Goal: Transaction & Acquisition: Purchase product/service

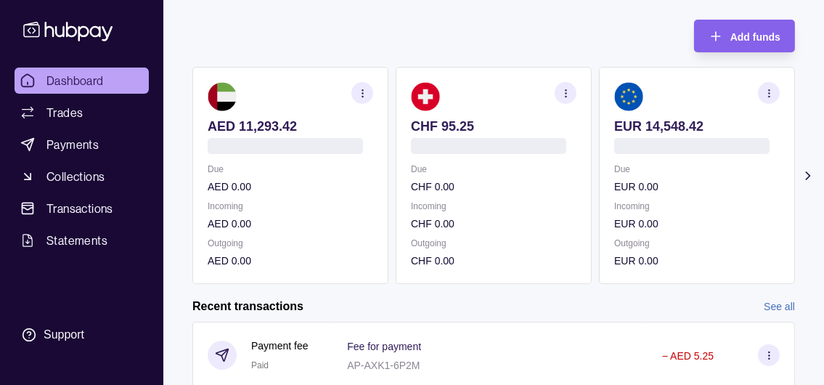
scroll to position [145, 0]
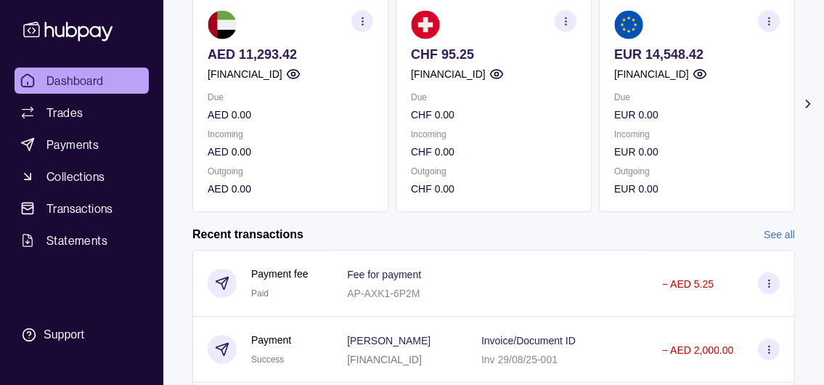
click at [805, 111] on icon at bounding box center [808, 104] width 15 height 15
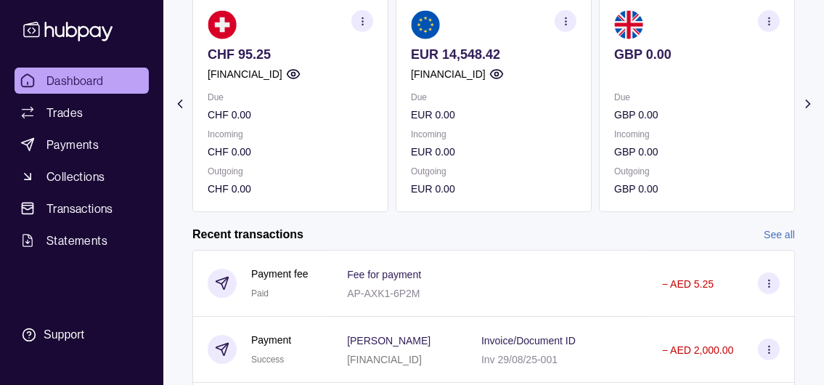
click at [807, 111] on icon at bounding box center [808, 104] width 15 height 15
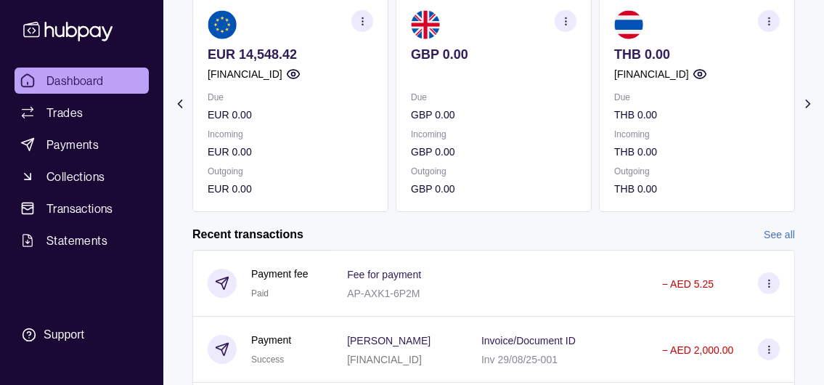
click at [807, 111] on icon at bounding box center [808, 104] width 15 height 15
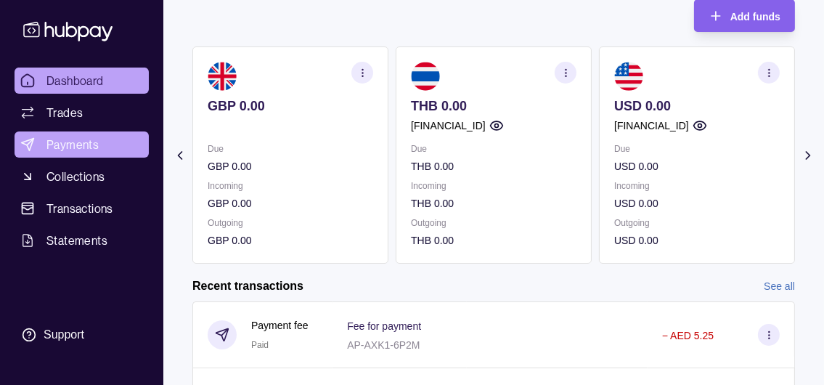
scroll to position [73, 0]
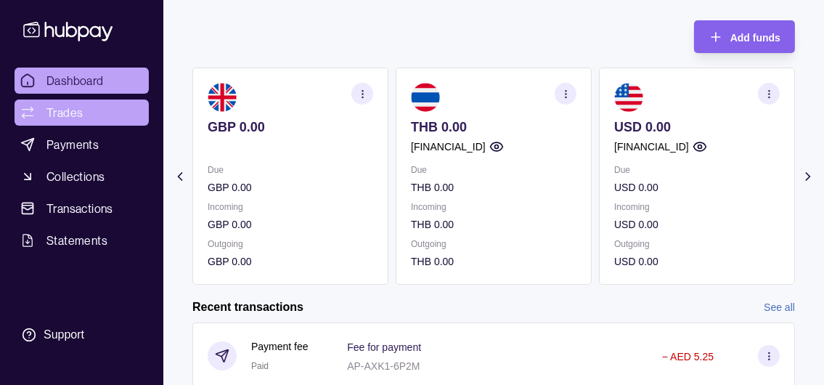
click at [83, 121] on span "Trades" at bounding box center [64, 112] width 36 height 17
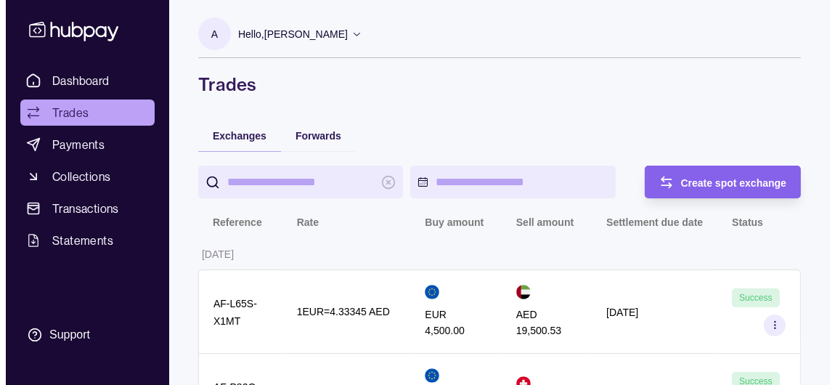
scroll to position [145, 0]
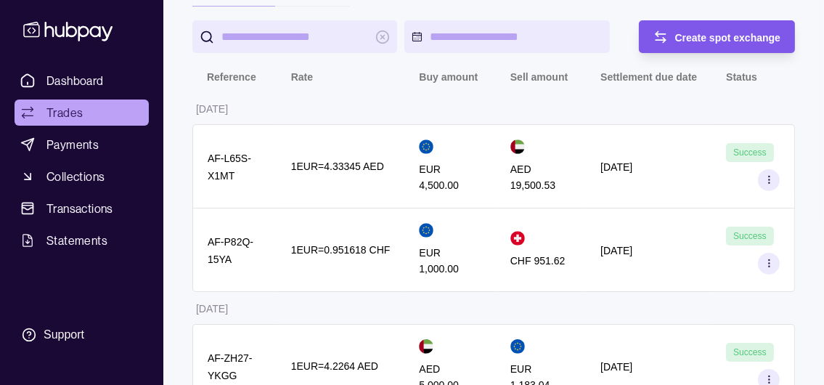
click at [759, 44] on span "Create spot exchange" at bounding box center [728, 38] width 106 height 12
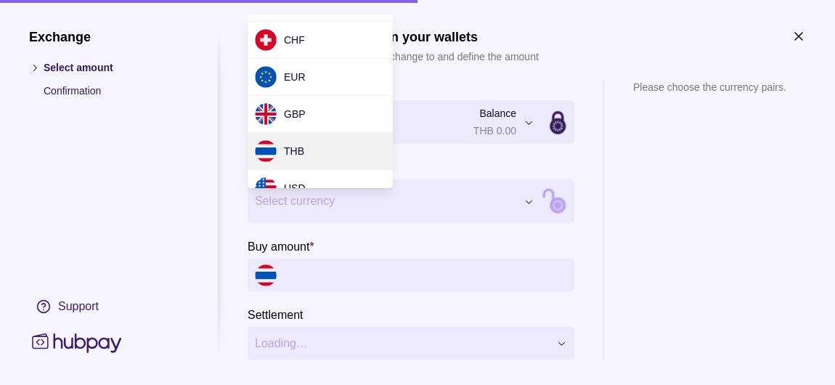
scroll to position [48, 0]
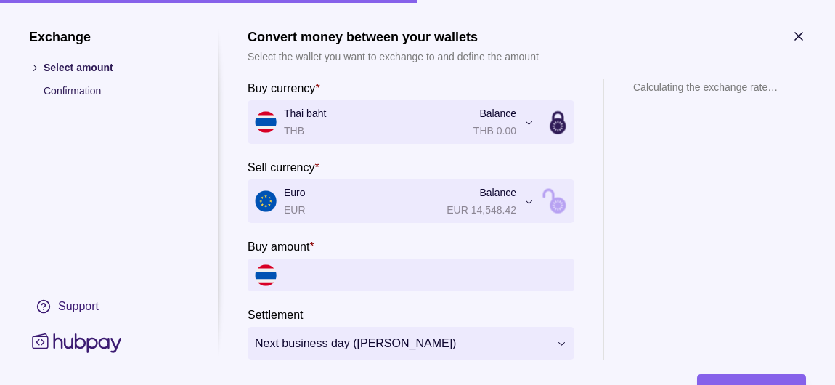
click at [354, 291] on input "Buy amount *" at bounding box center [425, 275] width 283 height 33
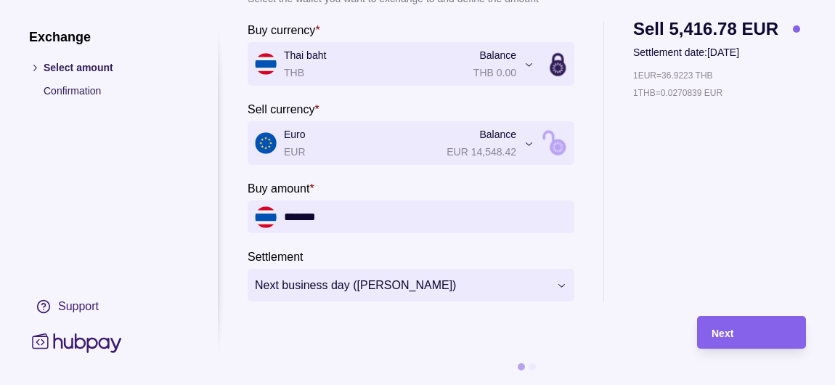
scroll to position [73, 0]
type input "*******"
click at [730, 336] on span "Next" at bounding box center [723, 334] width 22 height 12
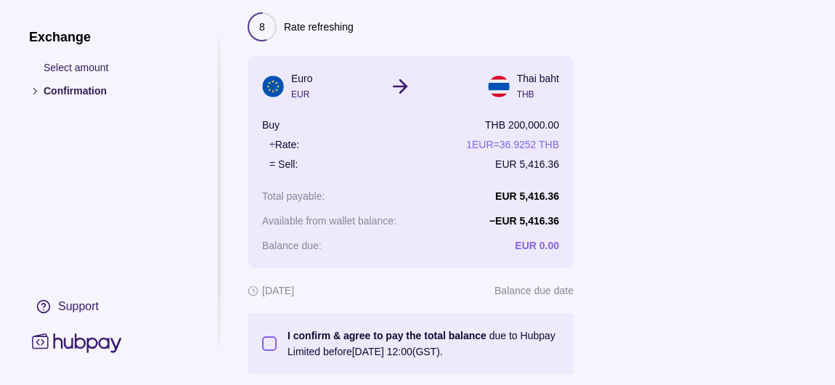
scroll to position [163, 0]
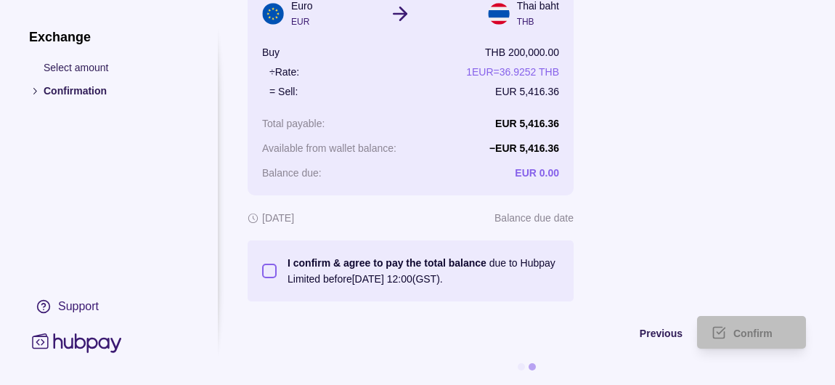
click at [270, 264] on button "I confirm & agree to pay the total balance due to Hubpay Limited before [DATE] …" at bounding box center [269, 271] width 15 height 15
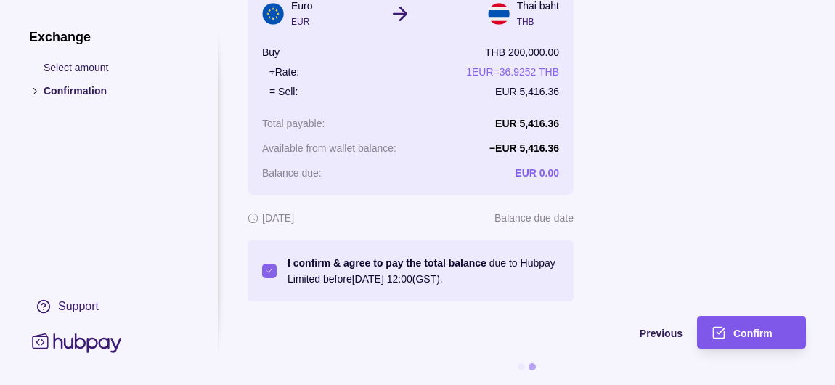
click at [736, 324] on div "Confirm" at bounding box center [762, 332] width 58 height 17
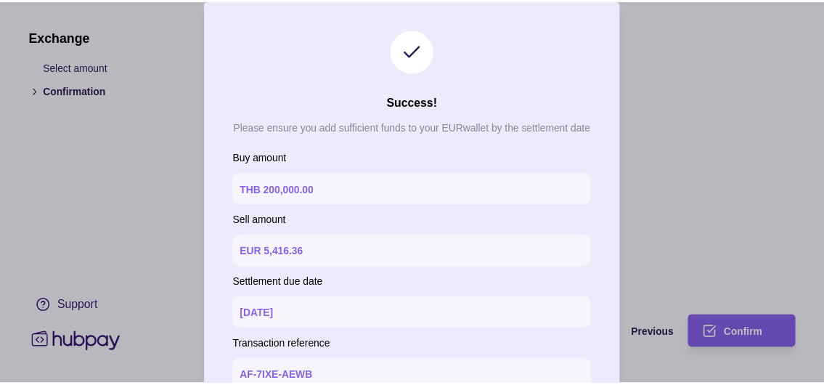
scroll to position [156, 0]
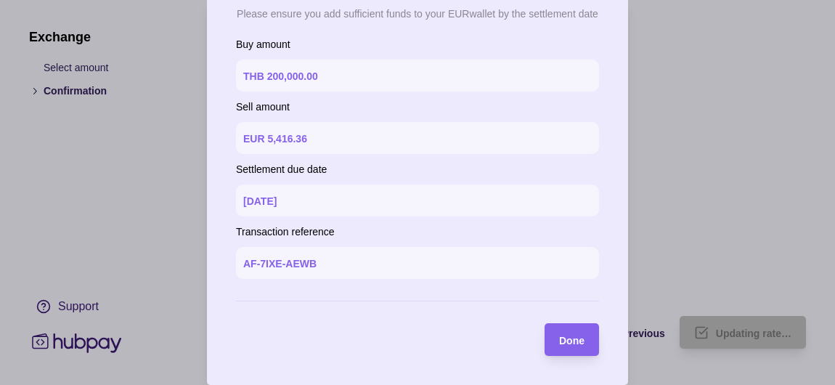
click at [571, 338] on span "Done" at bounding box center [571, 341] width 25 height 12
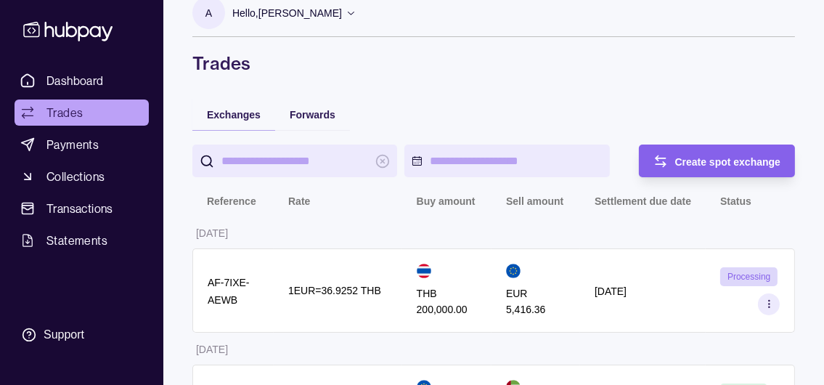
scroll to position [0, 0]
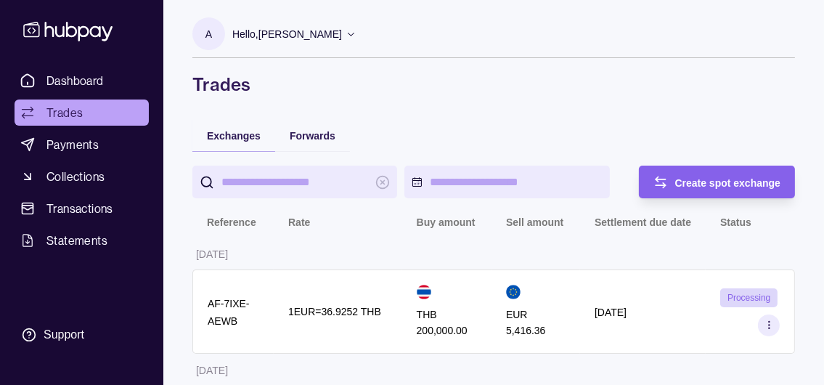
click at [342, 33] on p "Hello, [PERSON_NAME]" at bounding box center [287, 34] width 110 height 16
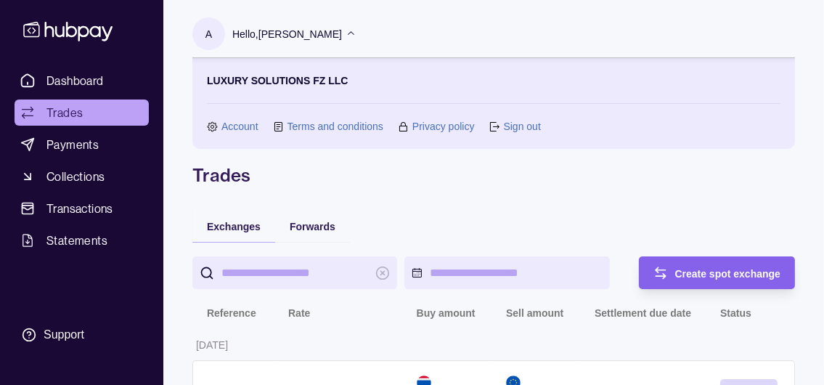
click at [512, 133] on link "Sign out" at bounding box center [521, 126] width 37 height 16
